Goal: Task Accomplishment & Management: Complete application form

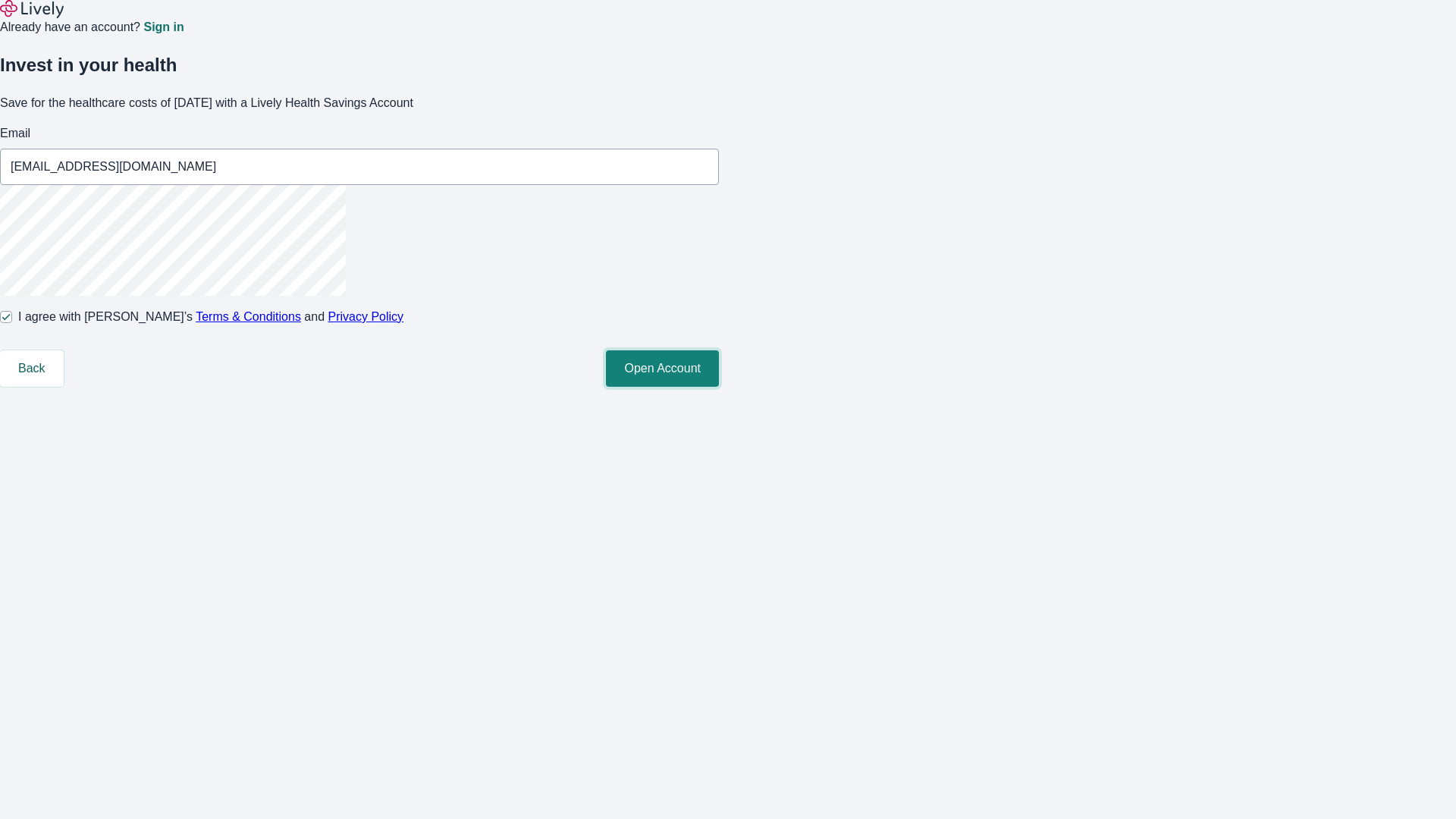
click at [719, 387] on button "Open Account" at bounding box center [662, 369] width 113 height 37
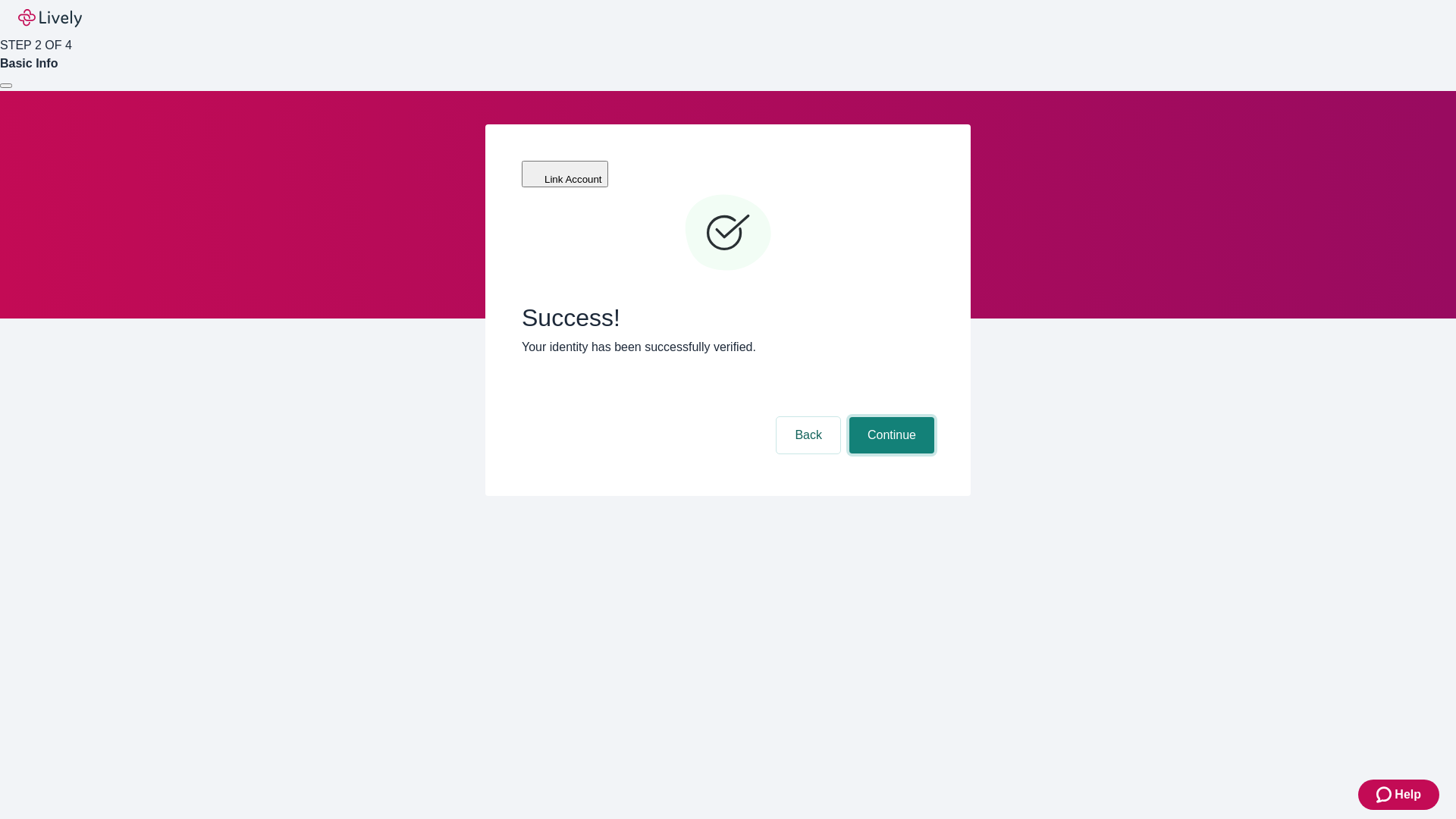
click at [890, 417] on button "Continue" at bounding box center [891, 436] width 85 height 37
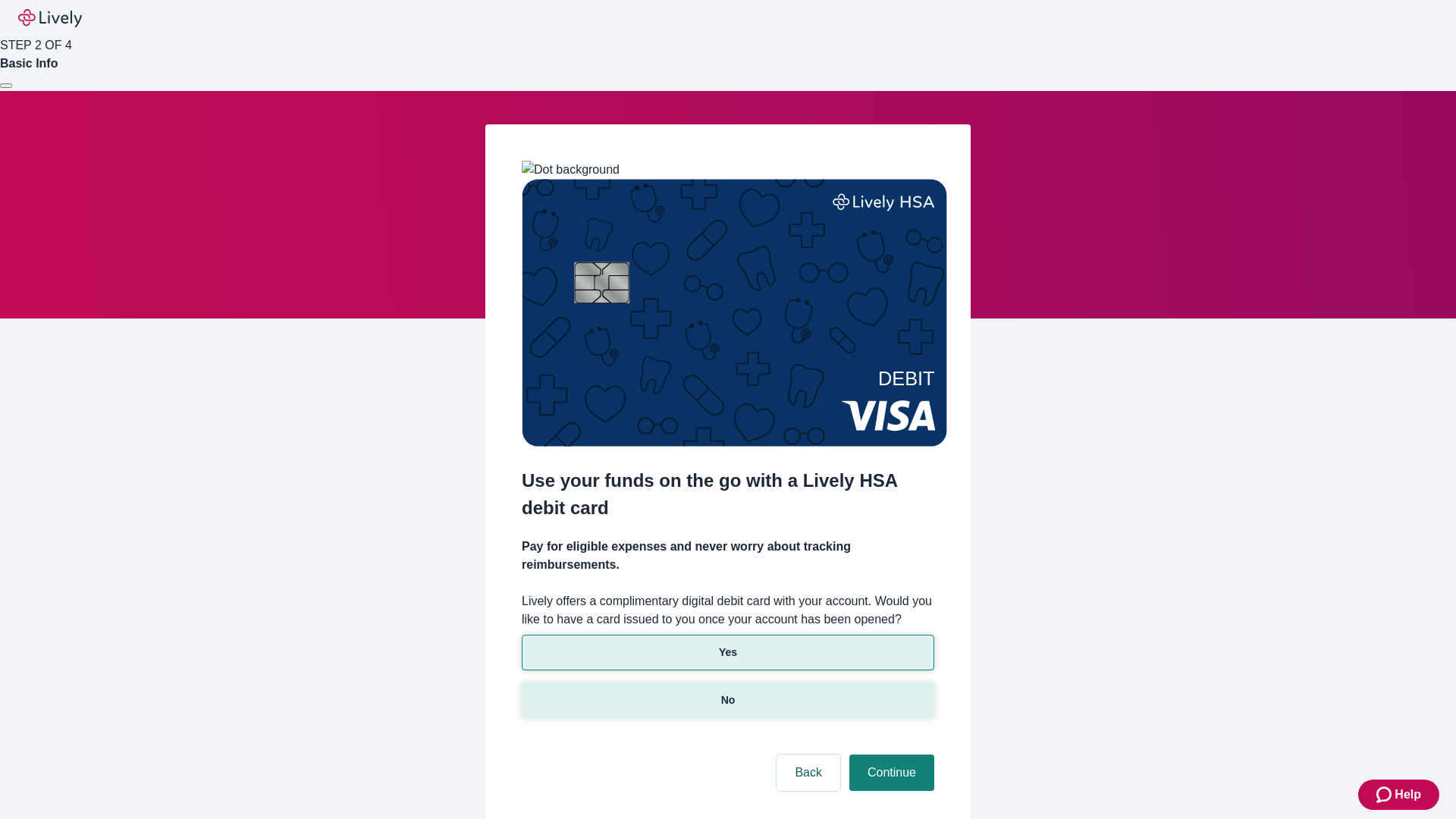
click at [728, 693] on p "No" at bounding box center [728, 700] width 15 height 16
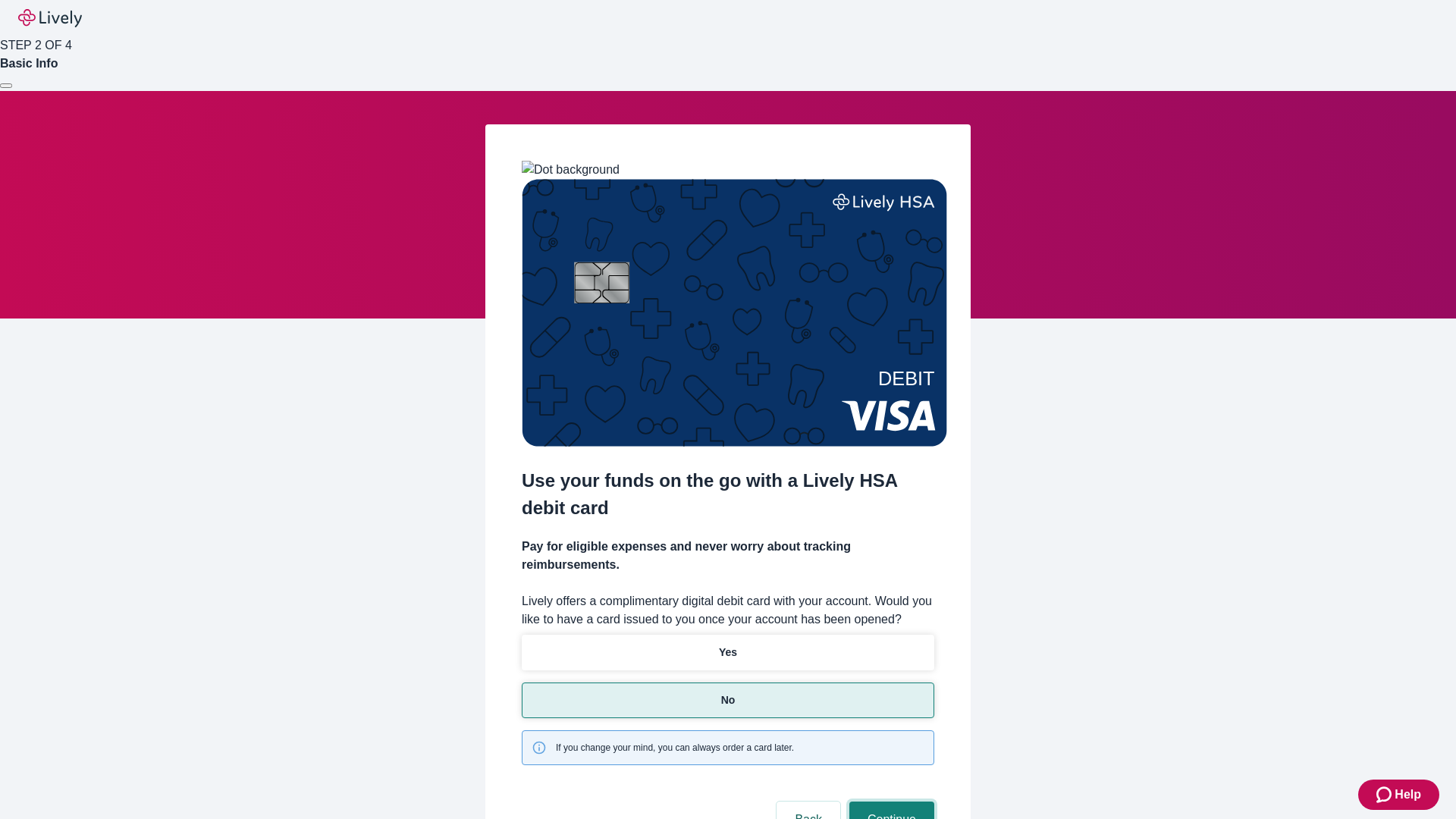
click at [890, 802] on button "Continue" at bounding box center [891, 821] width 85 height 37
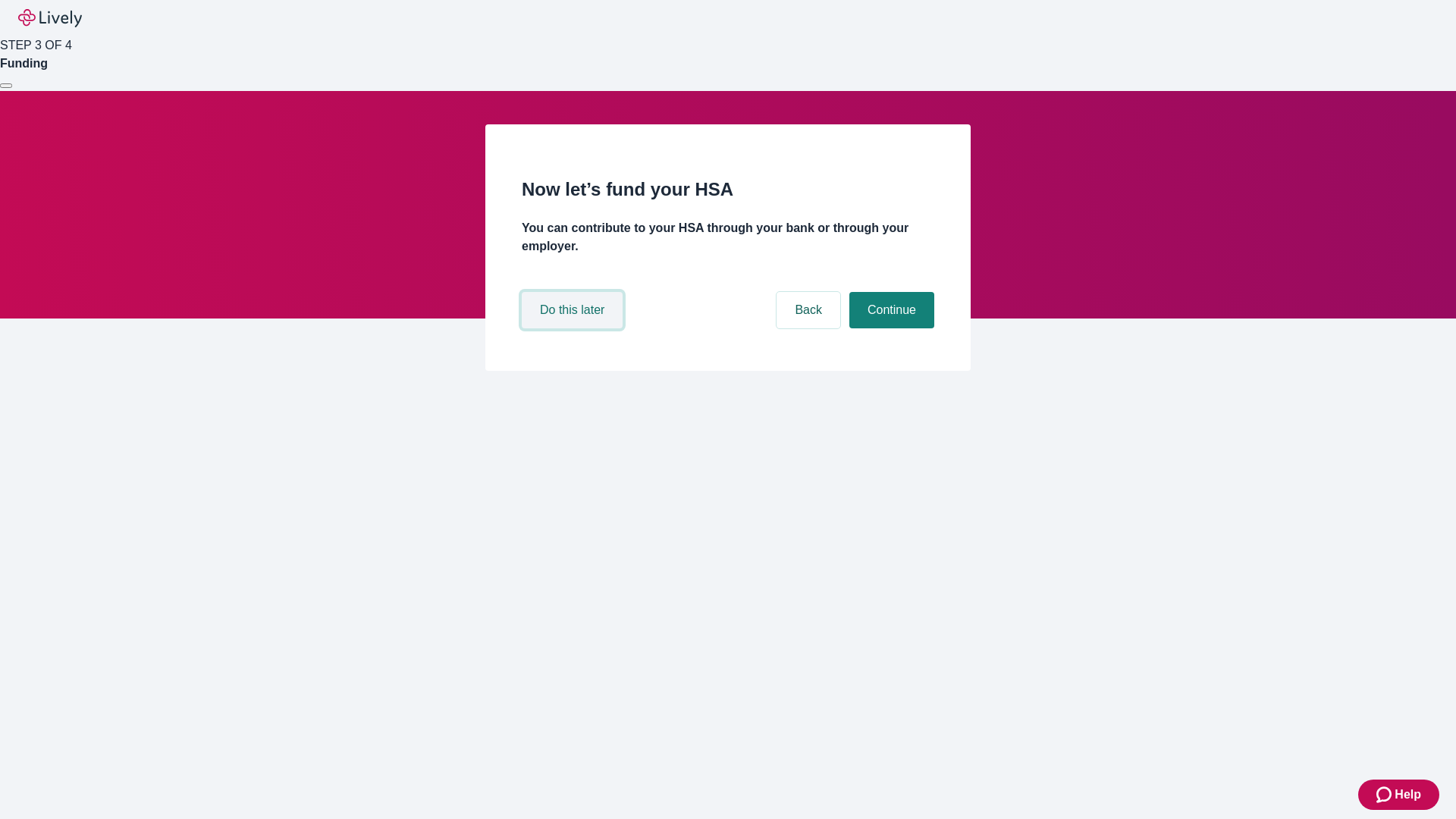
click at [574, 329] on button "Do this later" at bounding box center [573, 310] width 101 height 37
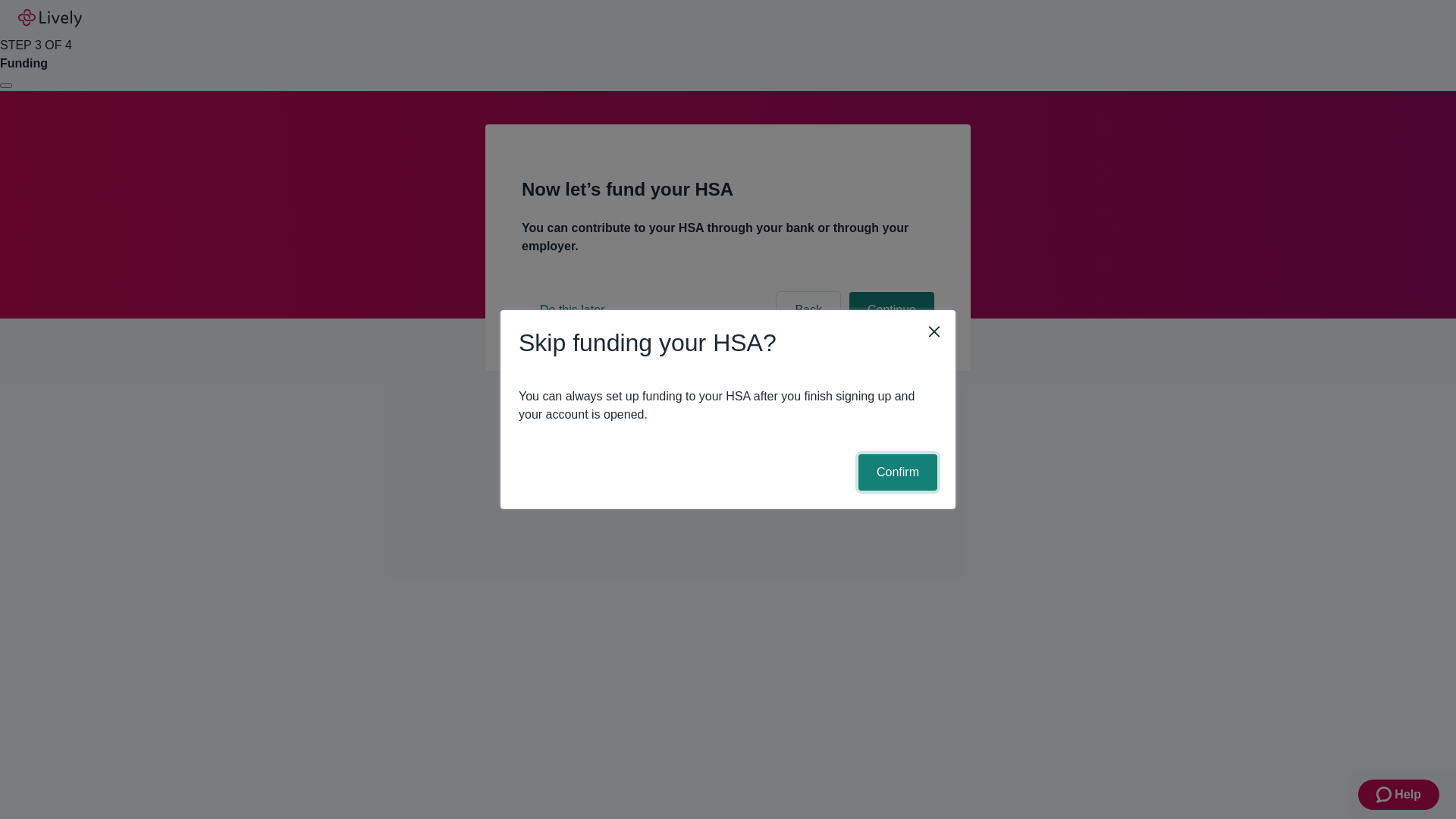
click at [896, 473] on button "Confirm" at bounding box center [898, 473] width 79 height 37
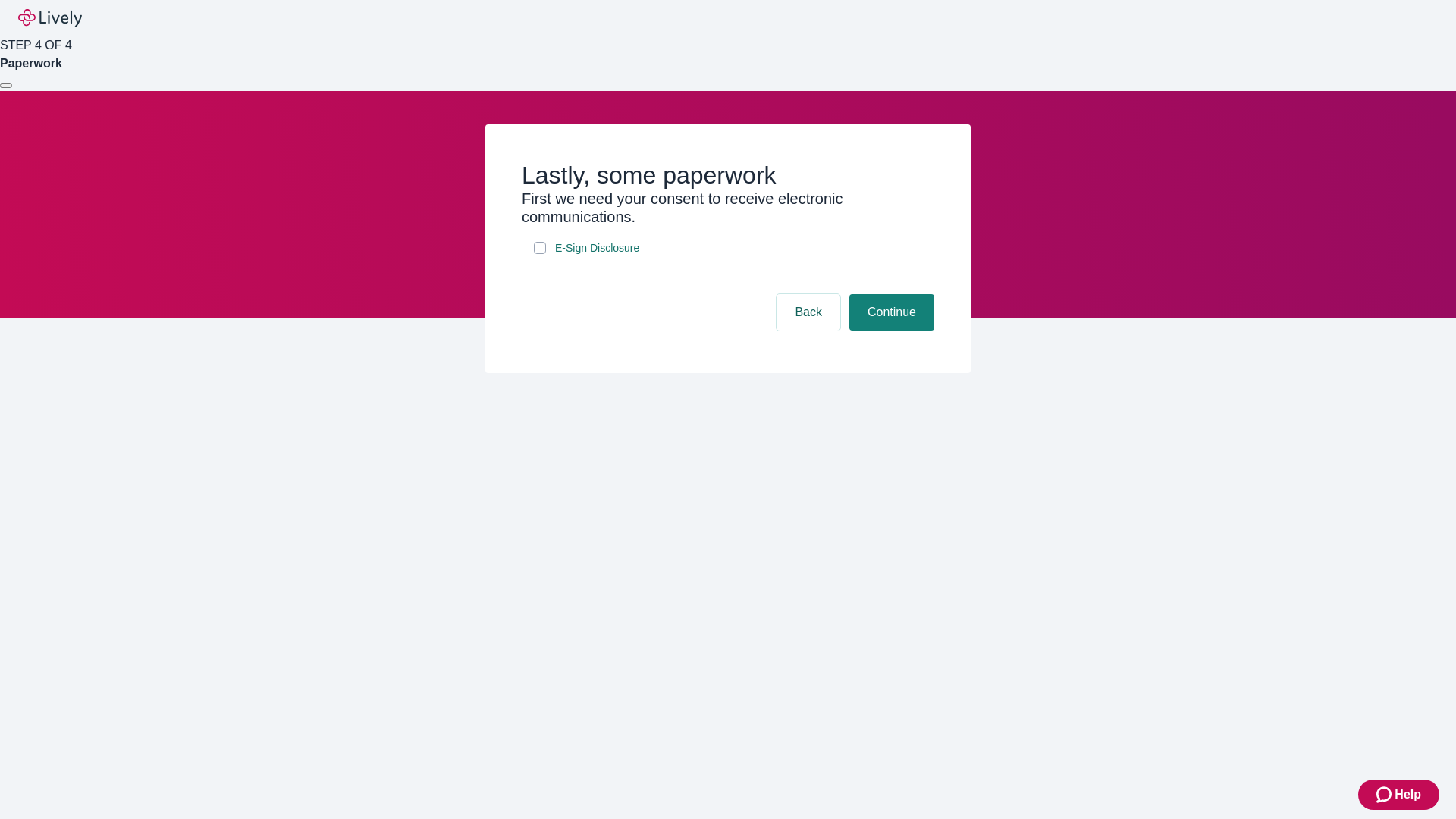
click at [540, 254] on input "E-Sign Disclosure" at bounding box center [540, 248] width 12 height 12
checkbox input "true"
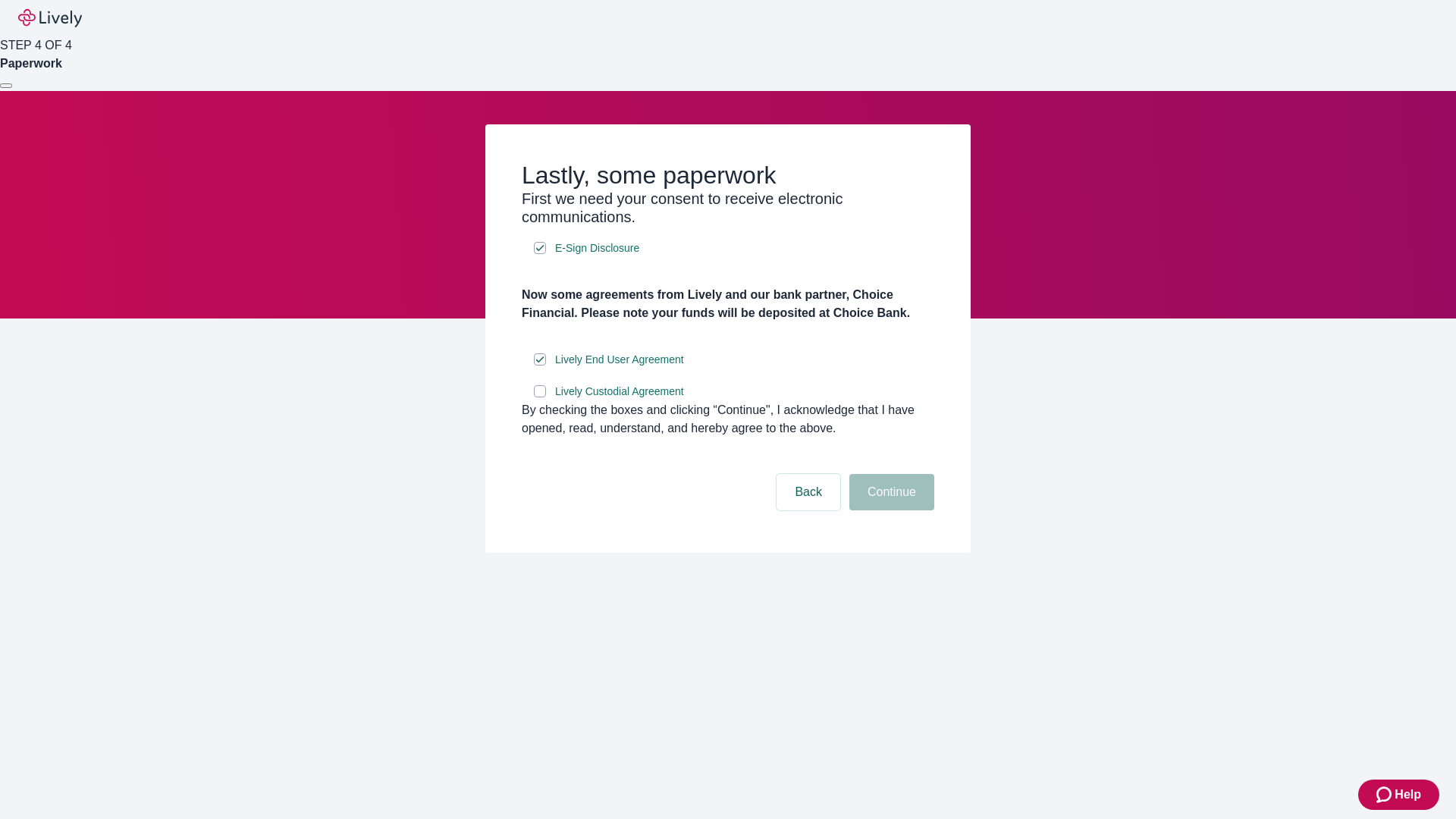
click at [540, 398] on input "Lively Custodial Agreement" at bounding box center [540, 391] width 12 height 12
checkbox input "true"
click at [890, 510] on button "Continue" at bounding box center [891, 493] width 85 height 37
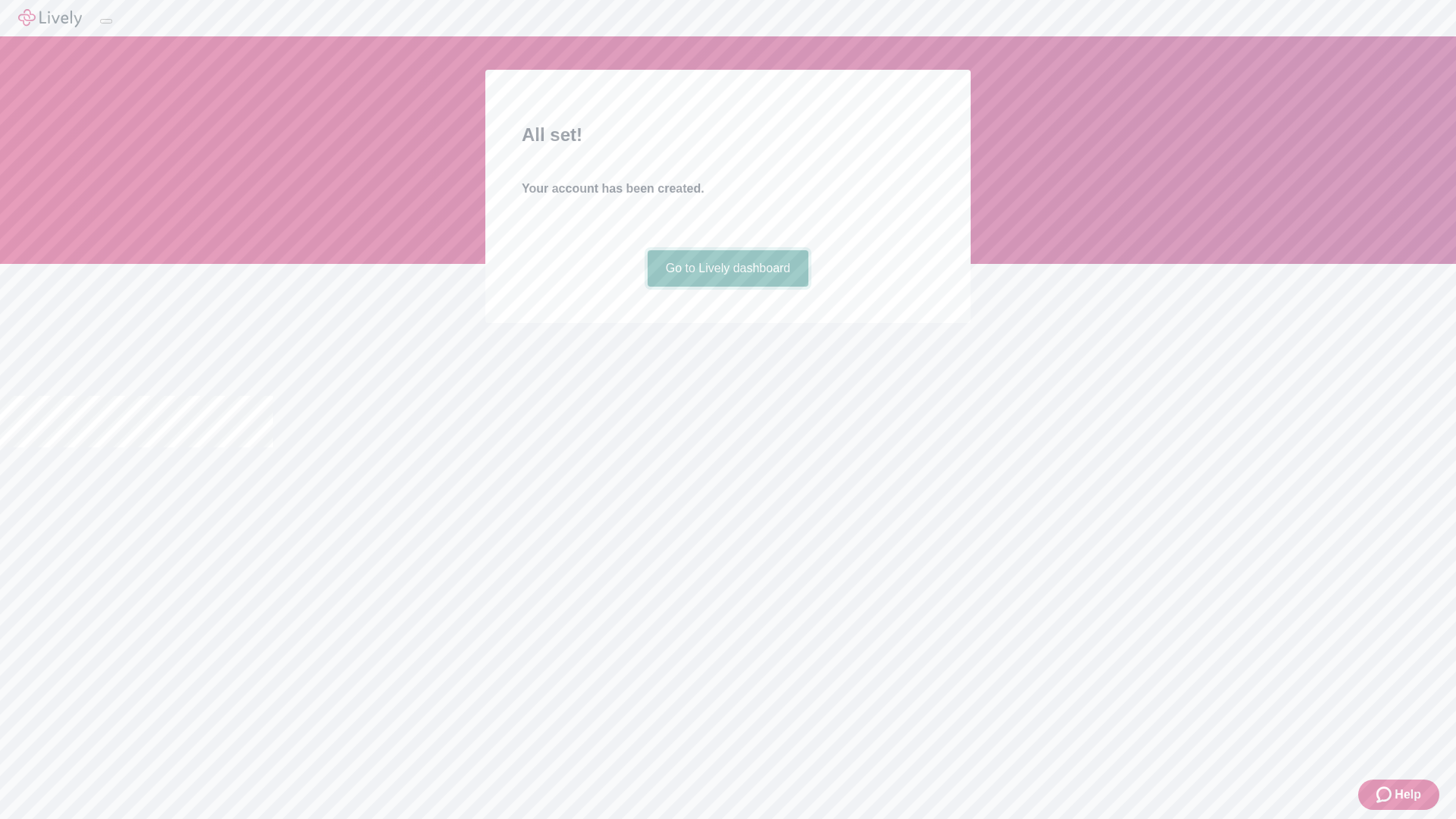
click at [728, 287] on link "Go to Lively dashboard" at bounding box center [728, 269] width 161 height 37
